Goal: Transaction & Acquisition: Obtain resource

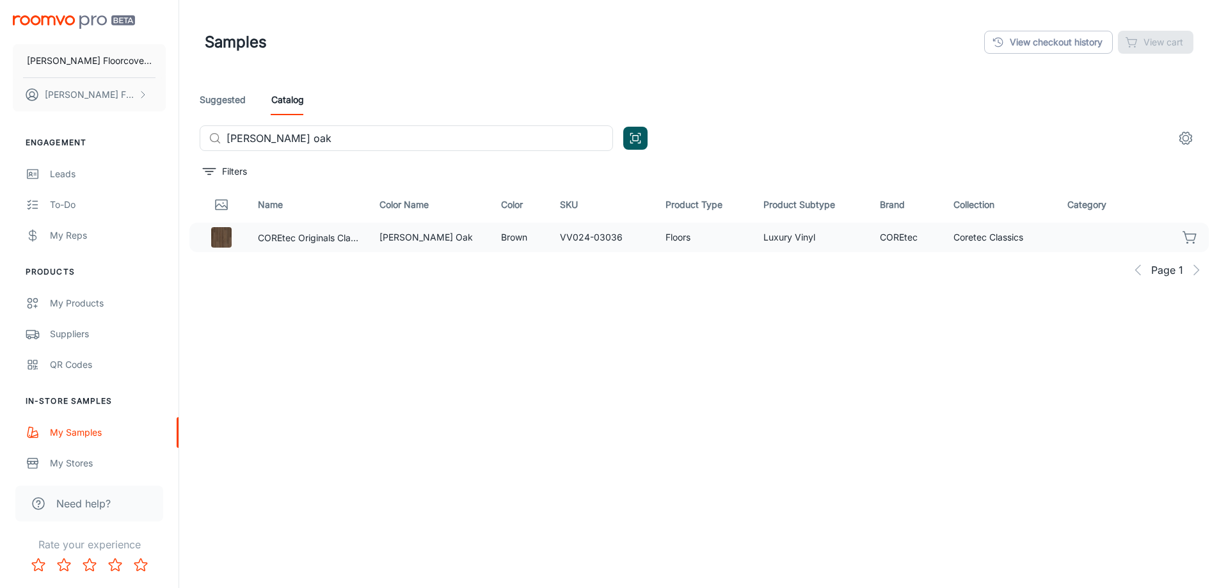
click at [1189, 239] on icon "button" at bounding box center [1189, 237] width 15 height 15
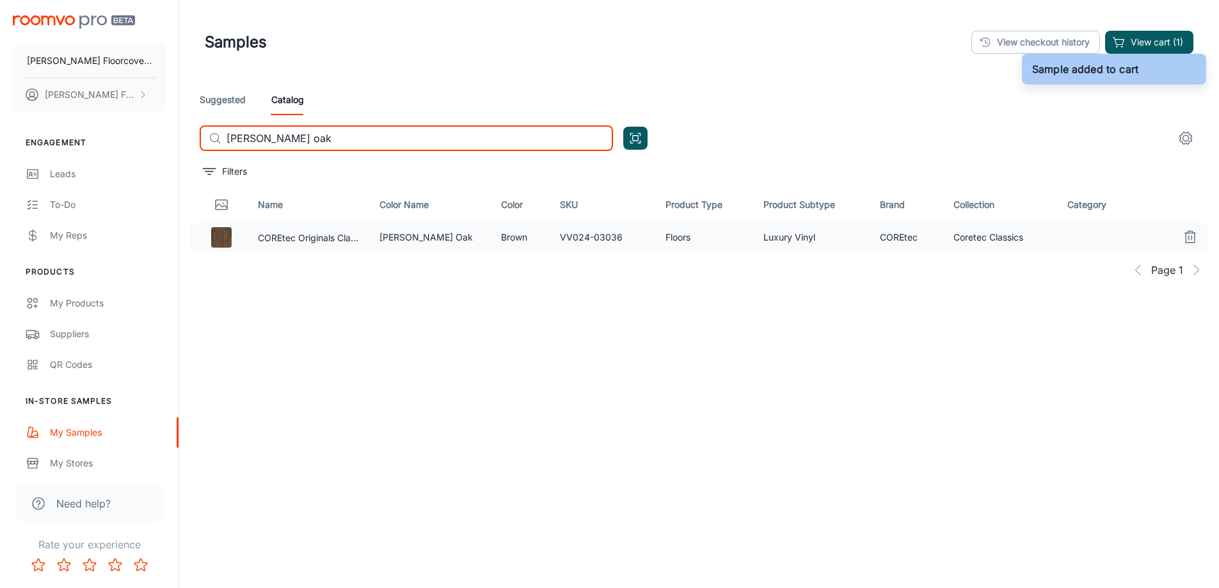
drag, startPoint x: 315, startPoint y: 142, endPoint x: 218, endPoint y: 145, distance: 97.3
click at [218, 145] on div "​ [PERSON_NAME] oak ​" at bounding box center [406, 138] width 413 height 26
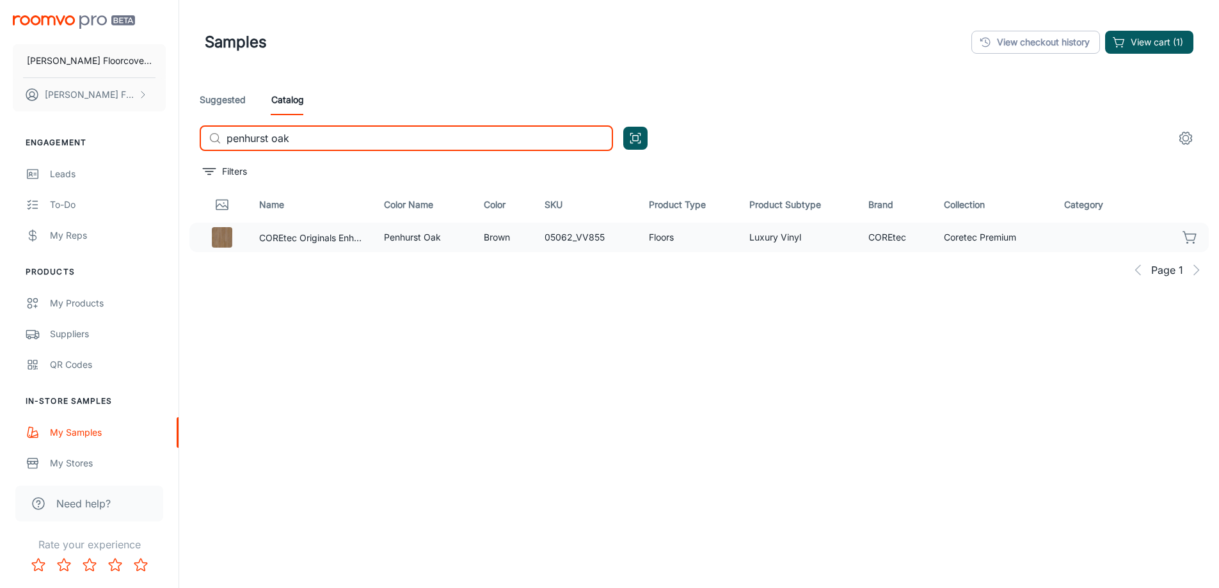
click at [1191, 238] on icon "button" at bounding box center [1189, 237] width 15 height 15
drag, startPoint x: 306, startPoint y: 136, endPoint x: 216, endPoint y: 138, distance: 90.9
click at [216, 138] on div "​ penhurst oak ​" at bounding box center [406, 138] width 413 height 26
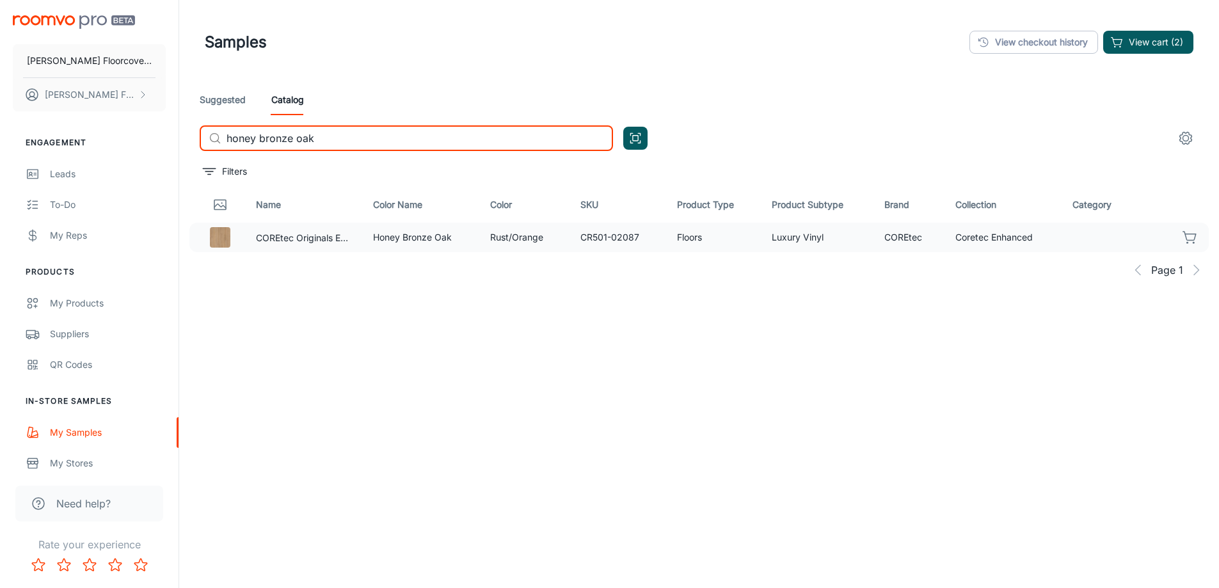
type input "honey bronze oak"
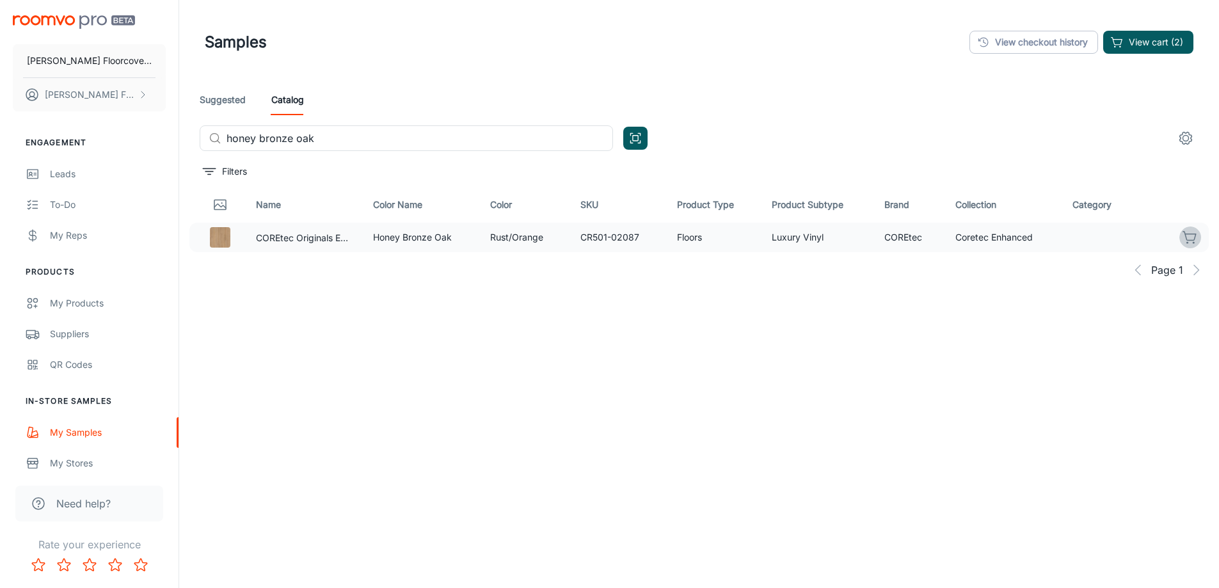
click at [1188, 236] on icon "button" at bounding box center [1189, 237] width 15 height 15
click at [1168, 40] on button "View cart (3)" at bounding box center [1148, 42] width 90 height 23
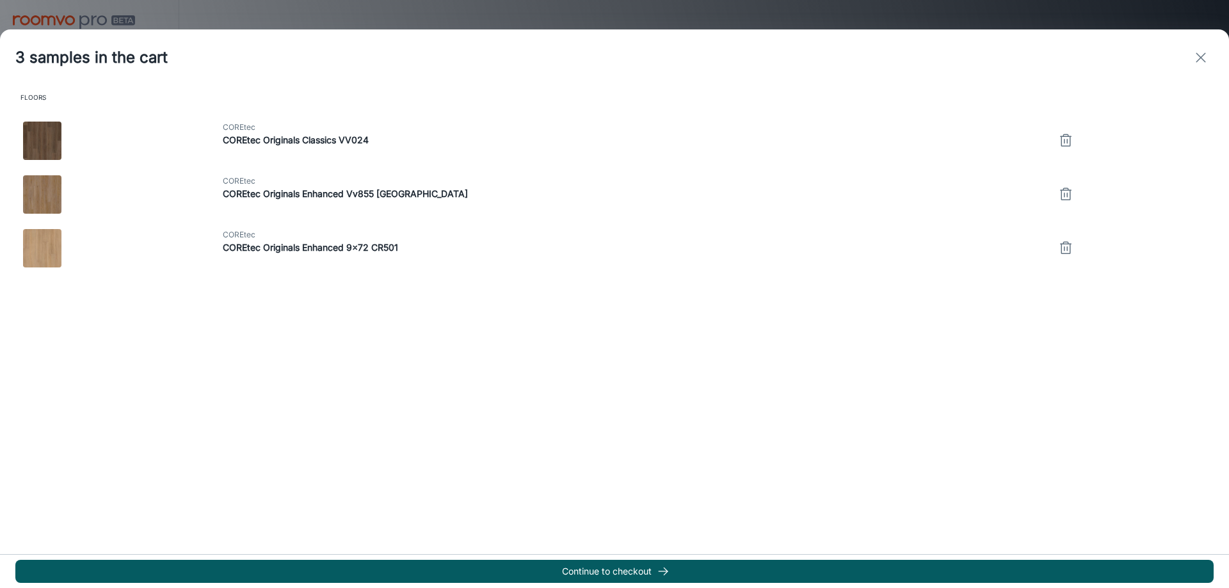
drag, startPoint x: 502, startPoint y: 482, endPoint x: 366, endPoint y: 528, distance: 143.1
click at [419, 523] on div "3 samples in the cart Floors COREtec COREtec Originals Classics VV024 COREtec C…" at bounding box center [614, 308] width 1229 height 559
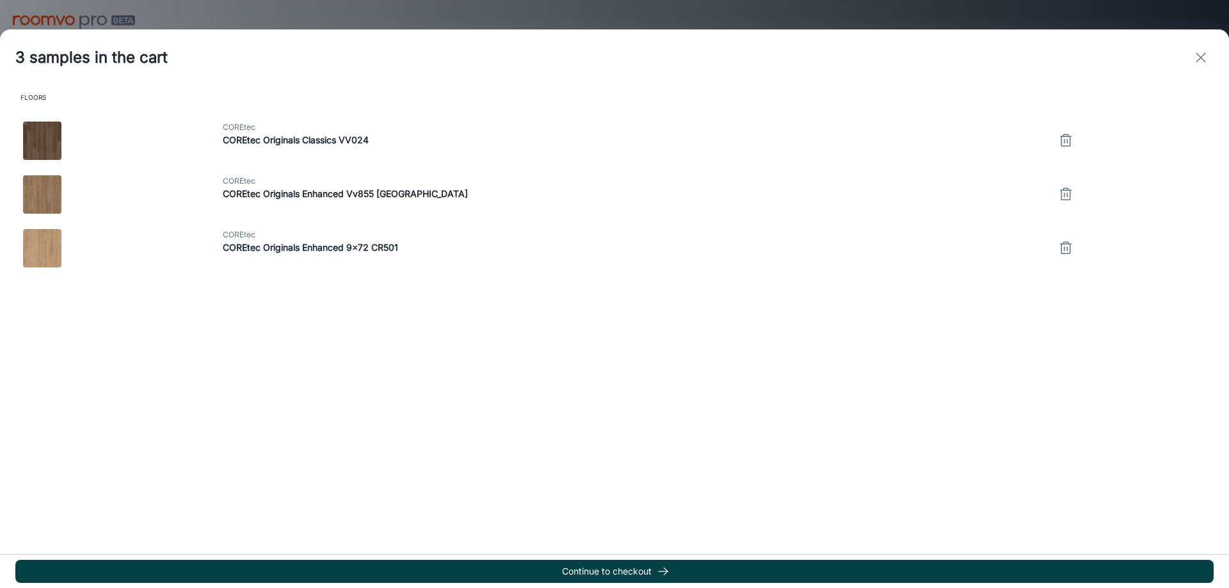
click at [665, 572] on icon "button" at bounding box center [662, 571] width 13 height 13
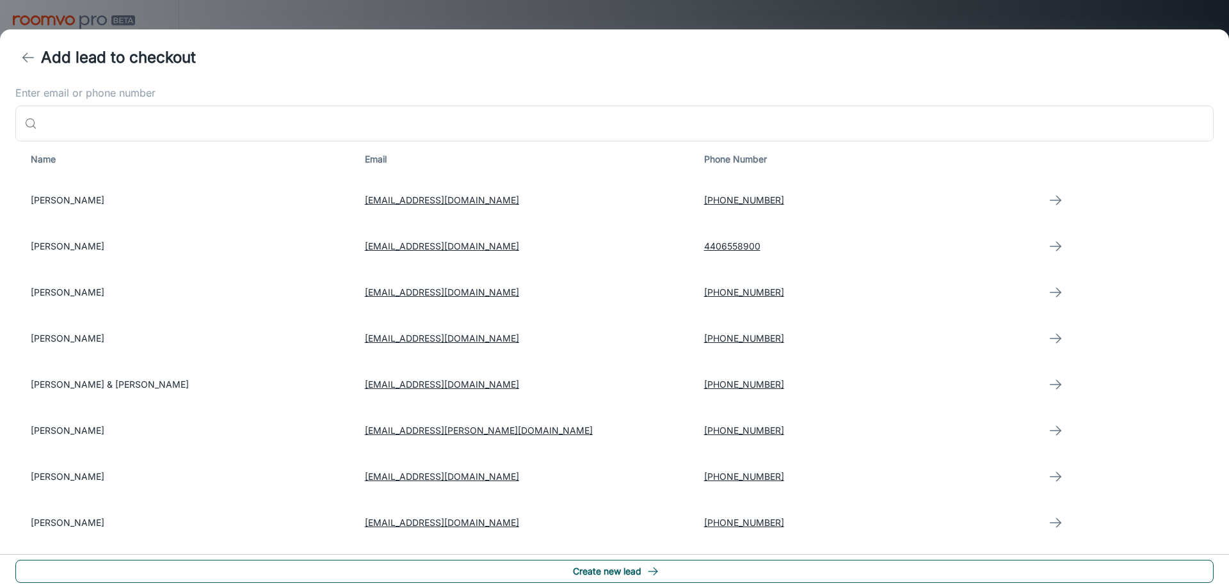
click at [660, 570] on button "Create new lead" at bounding box center [614, 571] width 1198 height 23
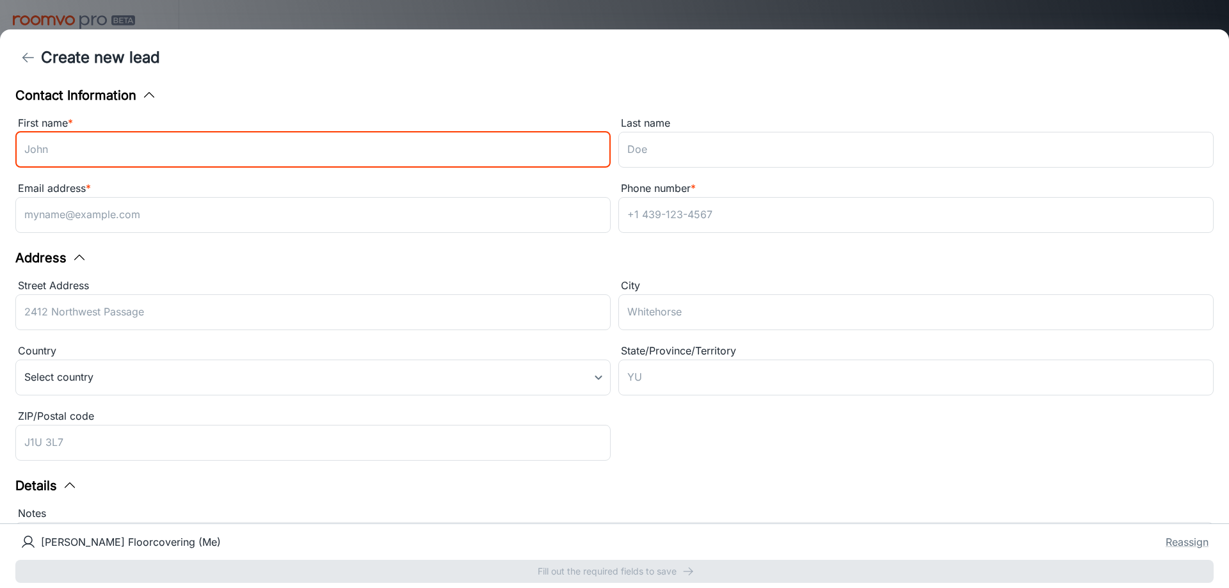
click at [150, 141] on input "First name *" at bounding box center [312, 150] width 595 height 36
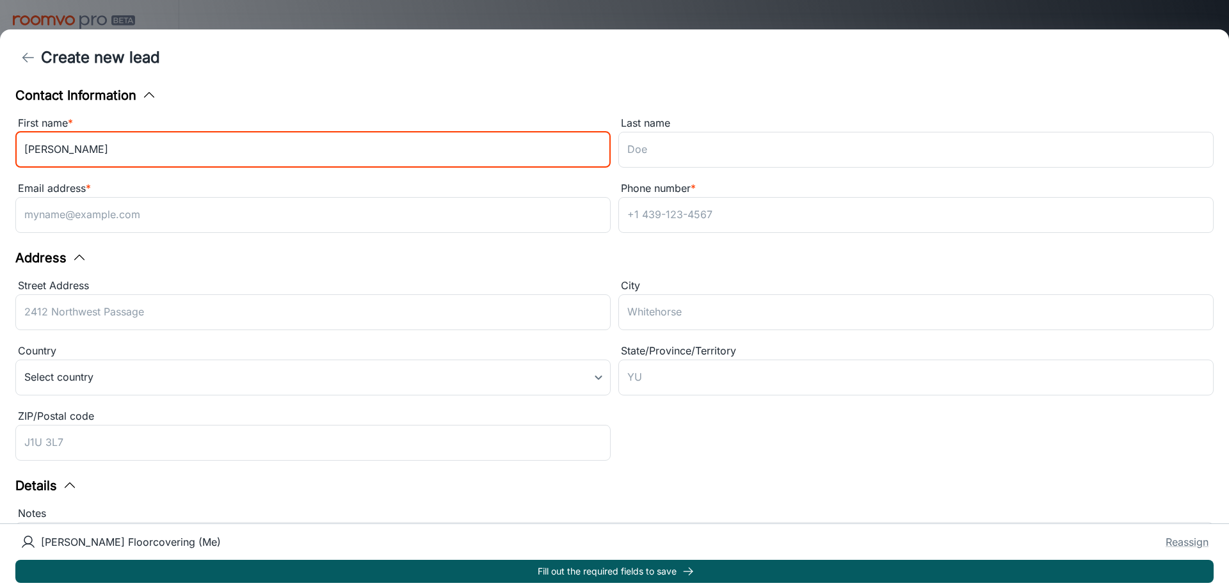
type input "[PERSON_NAME]"
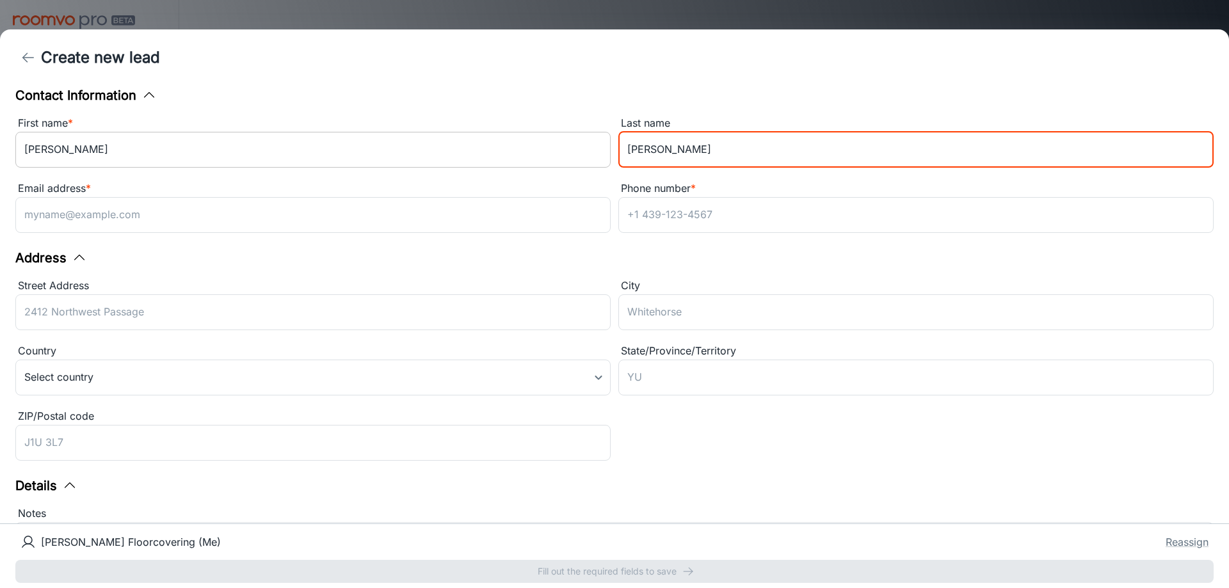
type input "[PERSON_NAME]"
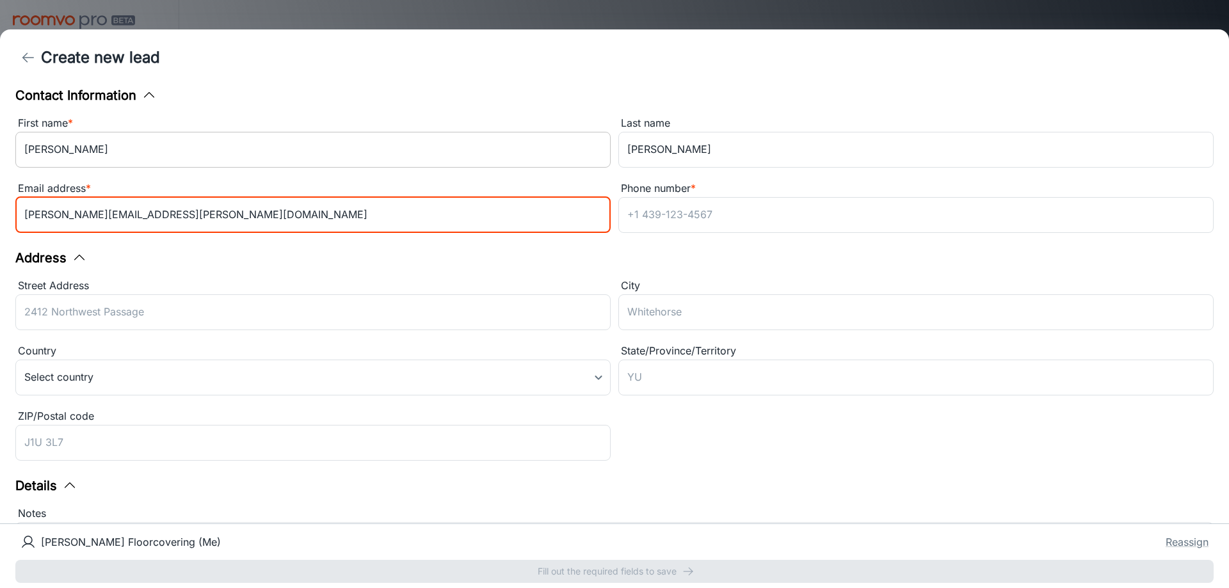
type input "[PERSON_NAME][EMAIL_ADDRESS][PERSON_NAME][DOMAIN_NAME]"
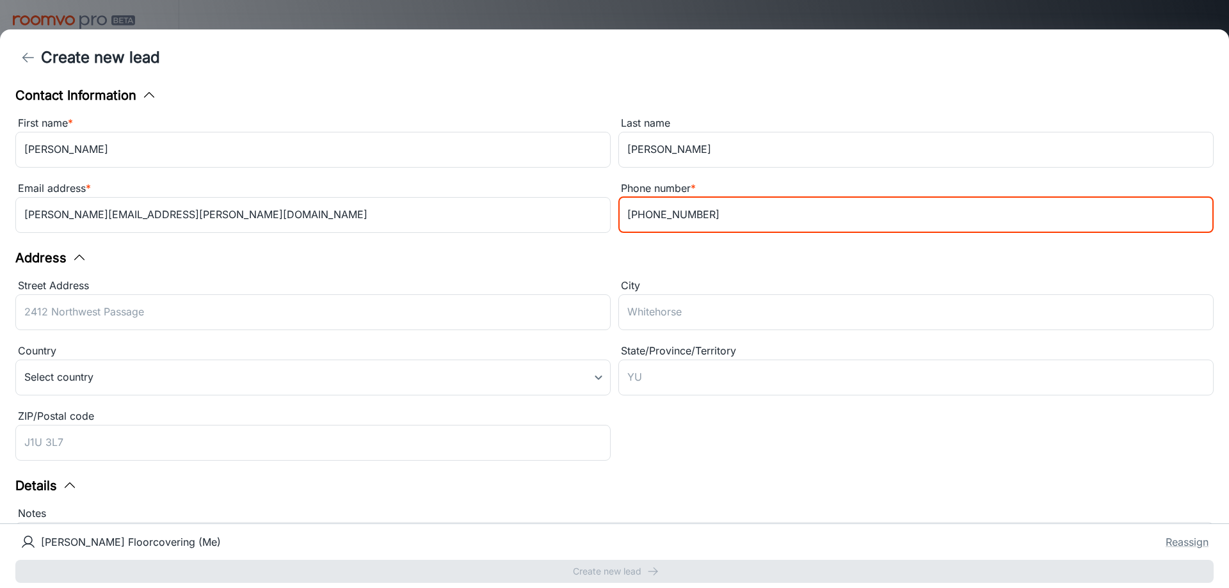
type input "[PHONE_NUMBER]"
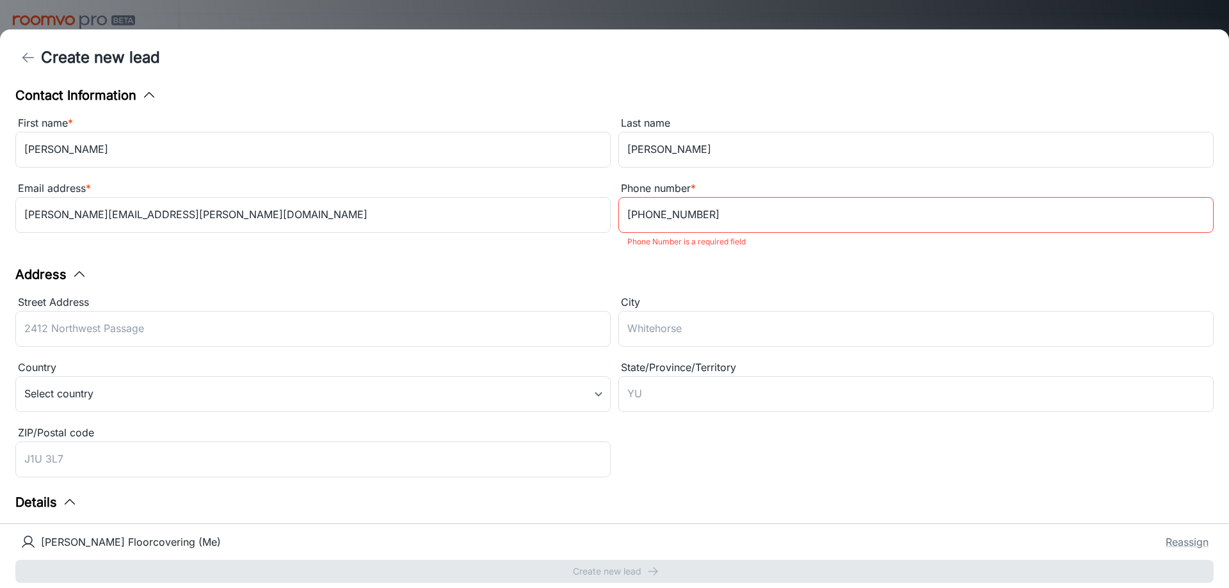
click at [752, 233] on div "Phone number * [PHONE_NUMBER] ​ Phone Number is a required field" at bounding box center [915, 217] width 595 height 74
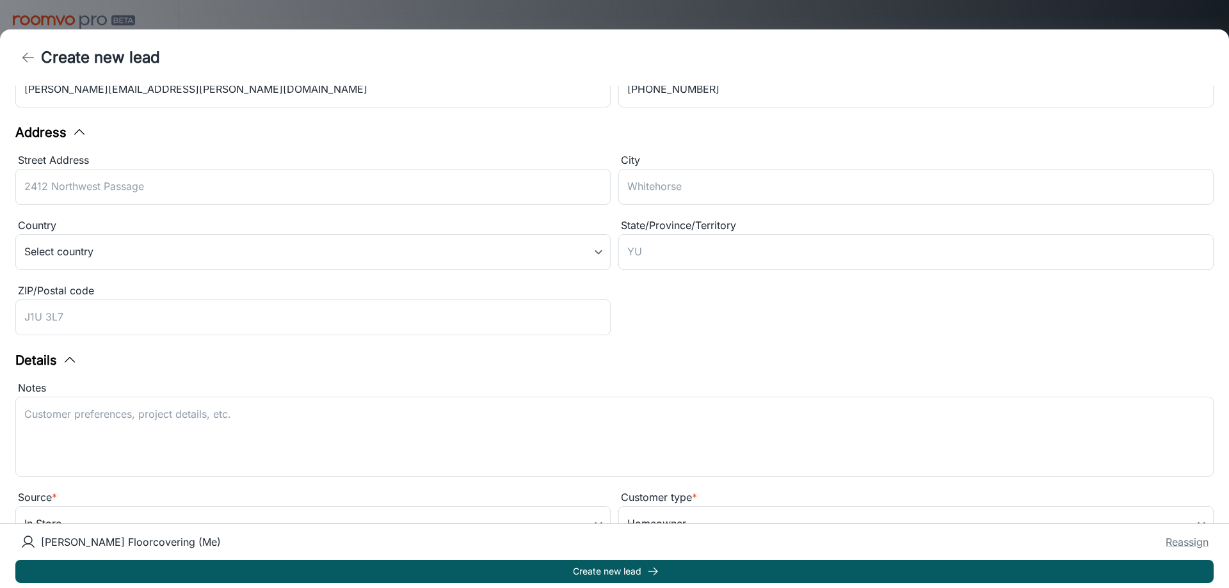
scroll to position [159, 0]
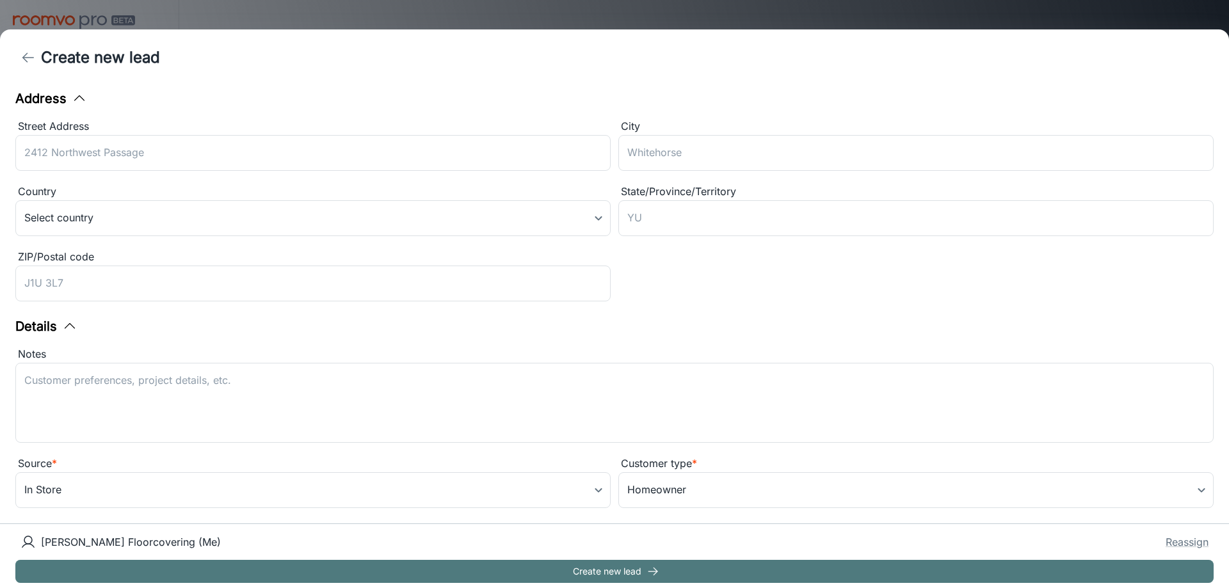
click at [600, 575] on button "Create new lead" at bounding box center [614, 571] width 1198 height 23
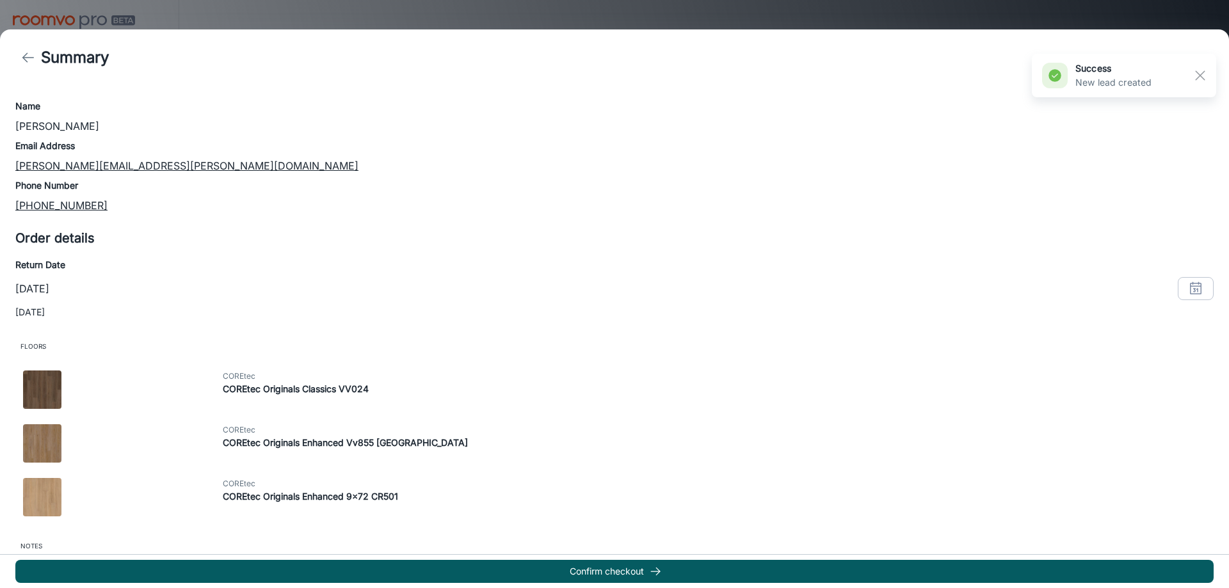
scroll to position [163, 0]
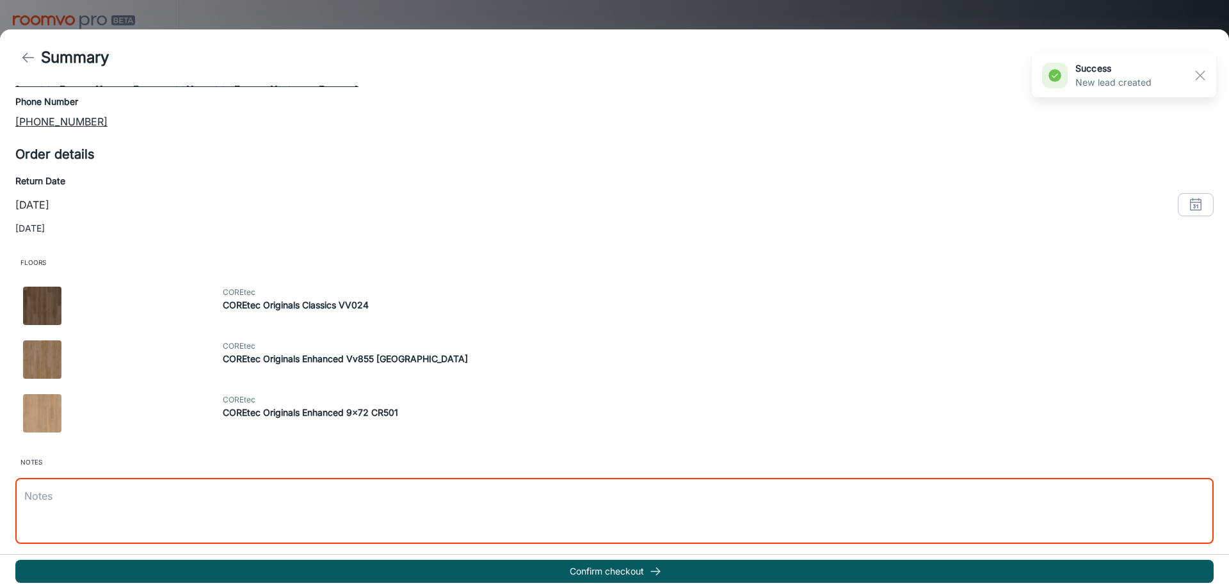
click at [237, 497] on textarea at bounding box center [614, 511] width 1180 height 44
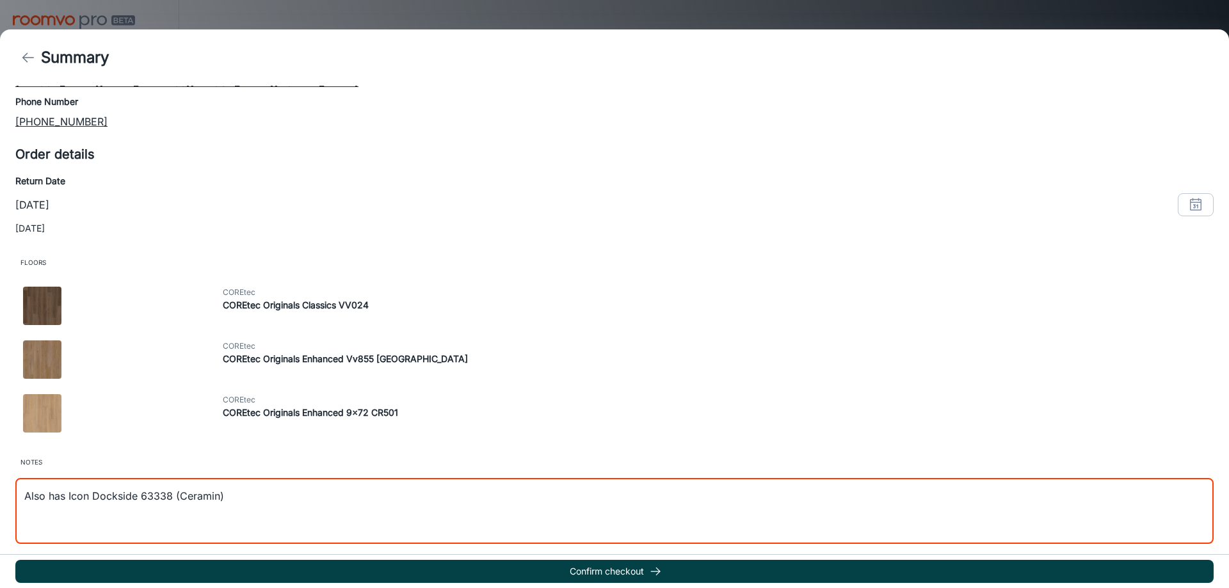
type textarea "Also has Icon Dockside 63338 (Ceramin)"
click at [624, 575] on button "Confirm checkout" at bounding box center [614, 571] width 1198 height 23
